Goal: Find specific page/section: Find specific page/section

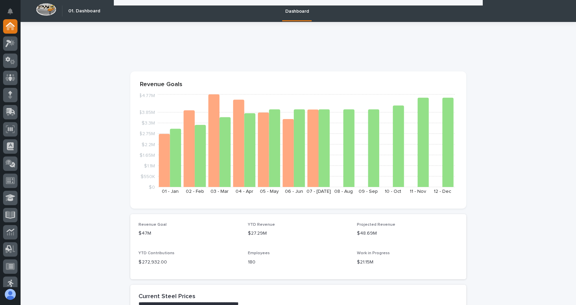
scroll to position [240, 0]
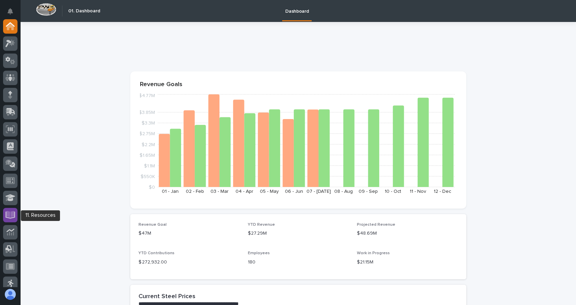
click at [7, 214] on icon at bounding box center [11, 214] width 8 height 7
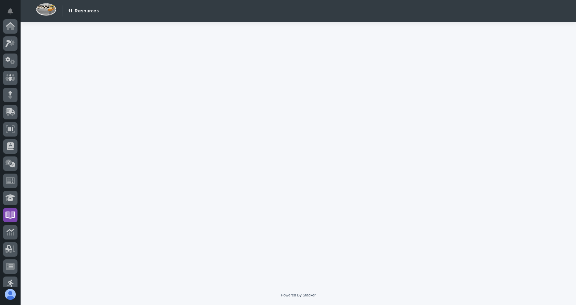
scroll to position [75, 0]
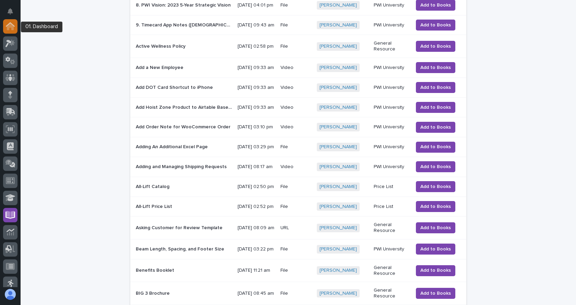
click at [11, 26] on icon at bounding box center [10, 26] width 7 height 7
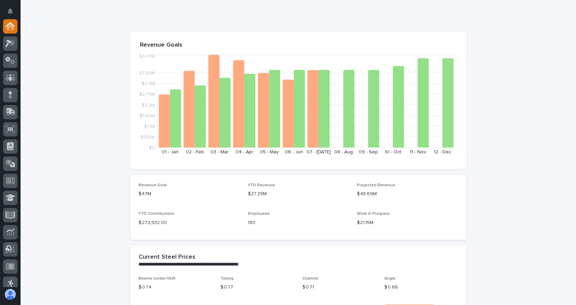
scroll to position [240, 0]
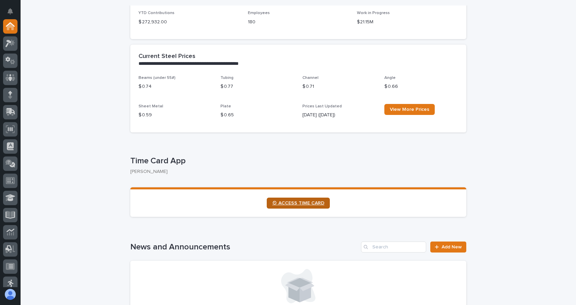
click at [310, 203] on span "⏲ ACCESS TIME CARD" at bounding box center [298, 203] width 52 height 5
